Goal: Task Accomplishment & Management: Use online tool/utility

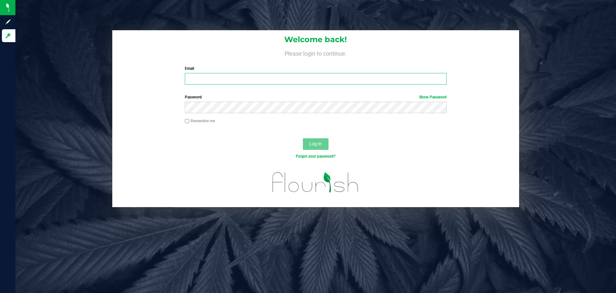
click at [204, 80] on input "Email" at bounding box center [316, 79] width 262 height 12
type input "[EMAIL_ADDRESS][DOMAIN_NAME]"
click at [303, 138] on button "Log In" at bounding box center [316, 144] width 26 height 12
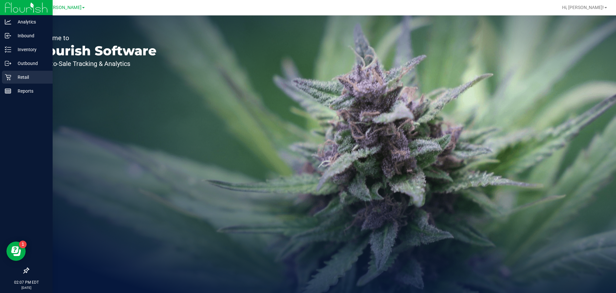
click at [12, 76] on p "Retail" at bounding box center [30, 77] width 39 height 8
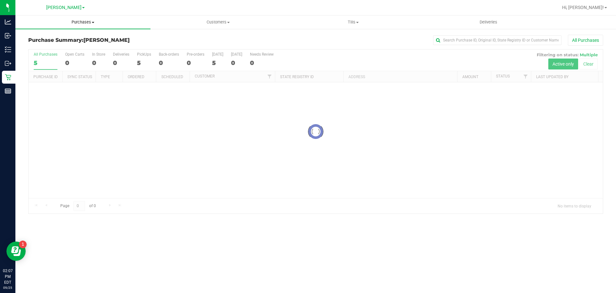
click at [78, 22] on span "Purchases" at bounding box center [82, 22] width 135 height 6
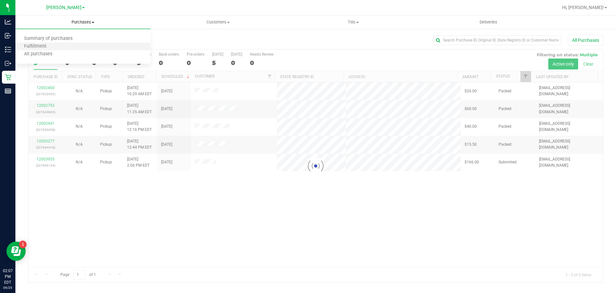
click at [78, 48] on li "Fulfillment" at bounding box center [82, 47] width 135 height 8
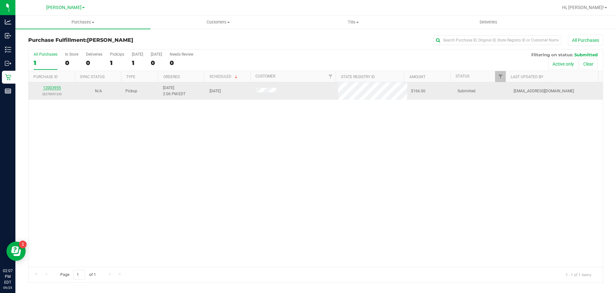
click at [54, 89] on link "12003955" at bounding box center [52, 87] width 18 height 4
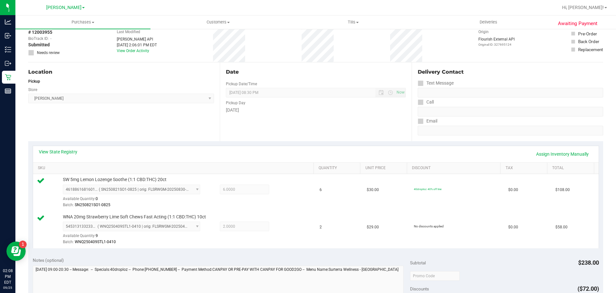
scroll to position [134, 0]
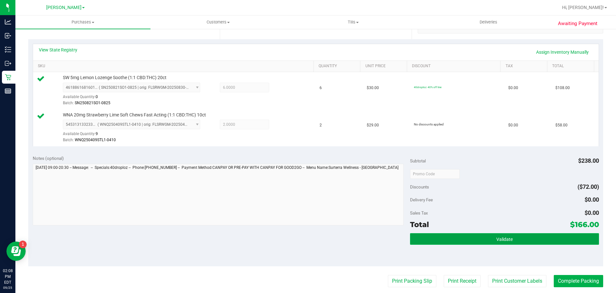
click at [510, 235] on button "Validate" at bounding box center [504, 239] width 189 height 12
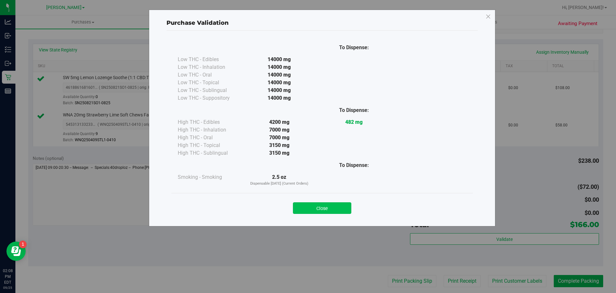
click at [335, 204] on button "Close" at bounding box center [322, 208] width 58 height 12
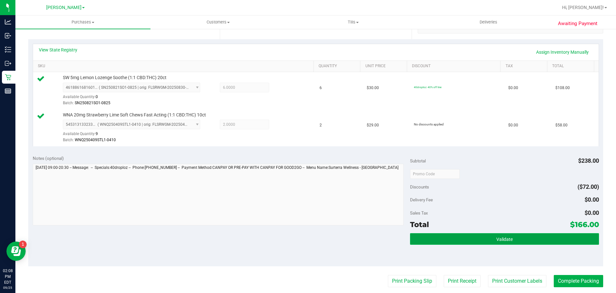
click at [531, 243] on button "Validate" at bounding box center [504, 239] width 189 height 12
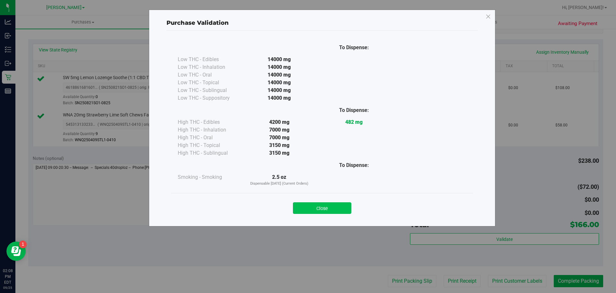
click at [338, 212] on button "Close" at bounding box center [322, 208] width 58 height 12
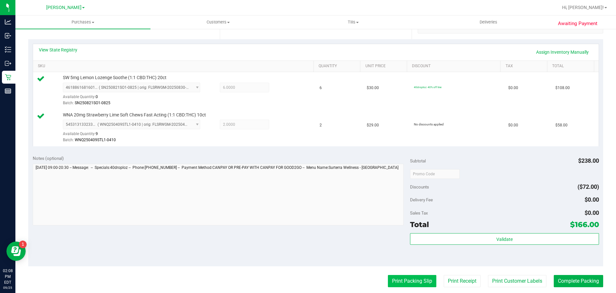
click at [407, 280] on button "Print Packing Slip" at bounding box center [412, 281] width 48 height 12
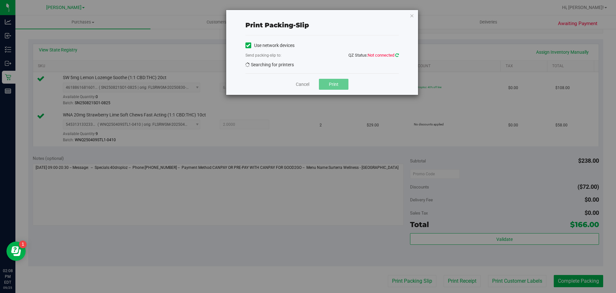
click at [397, 55] on icon at bounding box center [398, 55] width 4 height 4
click at [305, 84] on link "Cancel" at bounding box center [302, 84] width 13 height 7
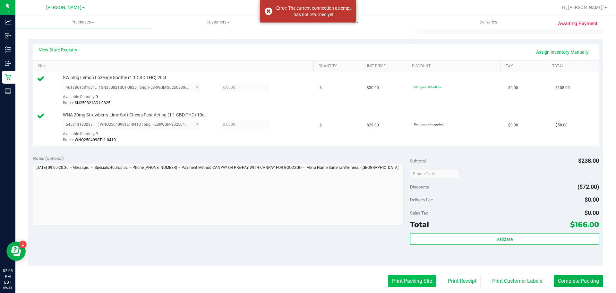
click at [415, 280] on button "Print Packing Slip" at bounding box center [412, 281] width 48 height 12
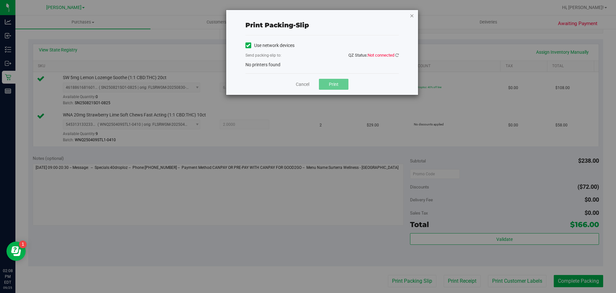
click at [413, 17] on icon "button" at bounding box center [412, 16] width 4 height 8
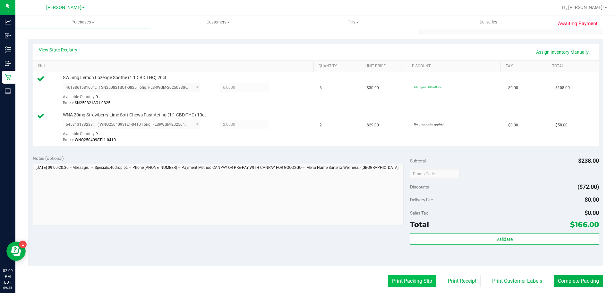
click at [395, 286] on button "Print Packing Slip" at bounding box center [412, 281] width 48 height 12
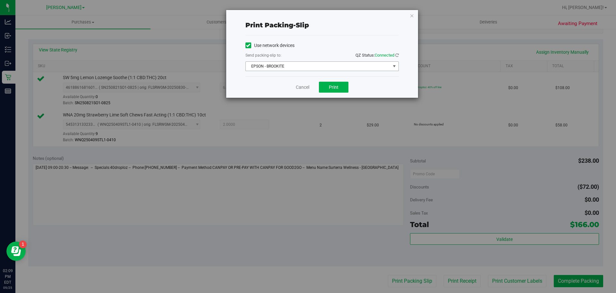
click at [317, 67] on span "EPSON - BROOKITE" at bounding box center [318, 66] width 145 height 9
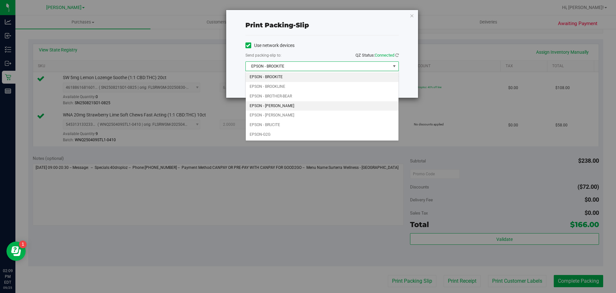
click at [285, 108] on li "EPSON - [PERSON_NAME]" at bounding box center [322, 106] width 153 height 10
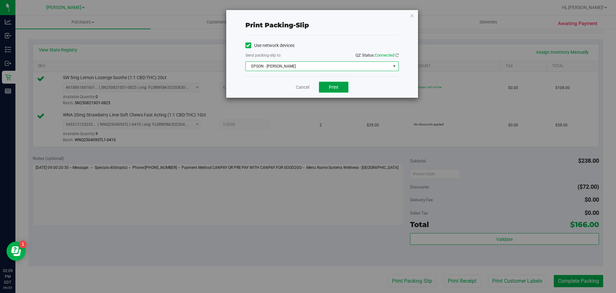
click at [340, 87] on button "Print" at bounding box center [334, 87] width 30 height 11
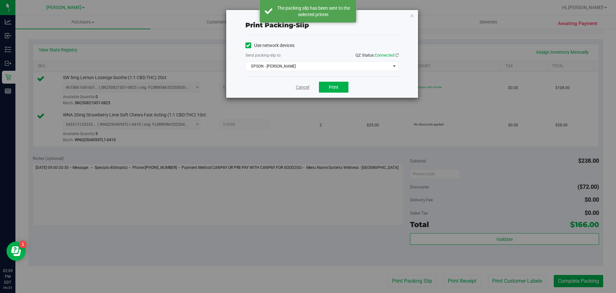
click at [304, 84] on link "Cancel" at bounding box center [302, 87] width 13 height 7
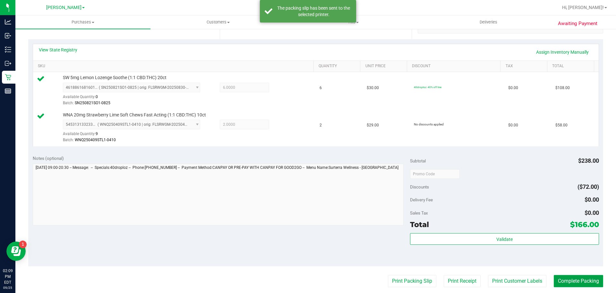
click at [566, 280] on button "Complete Packing" at bounding box center [578, 281] width 49 height 12
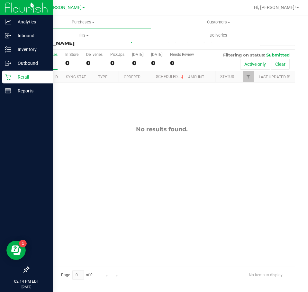
click at [13, 81] on div "Retail" at bounding box center [27, 77] width 51 height 13
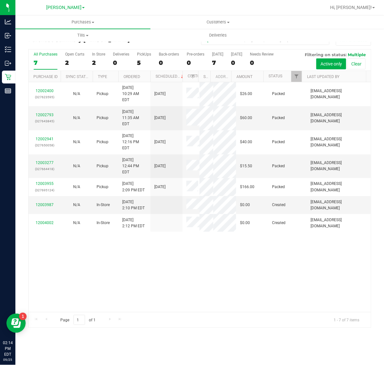
drag, startPoint x: 294, startPoint y: 47, endPoint x: 135, endPoint y: 265, distance: 270.3
click at [135, 265] on div "12002400 (327623595) N/A Pickup [DATE] 10:29 AM EDT 9/25/2025 $26.00 Packed [EM…" at bounding box center [200, 197] width 343 height 230
click at [84, 23] on span "Purchases" at bounding box center [82, 22] width 135 height 6
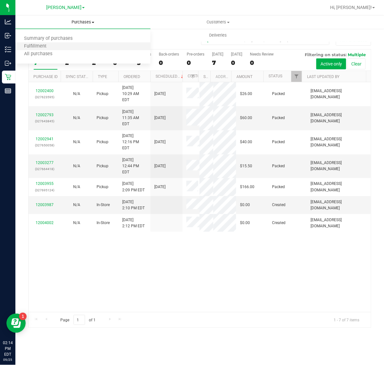
click at [81, 48] on li "Fulfillment" at bounding box center [82, 47] width 135 height 8
